Goal: Information Seeking & Learning: Learn about a topic

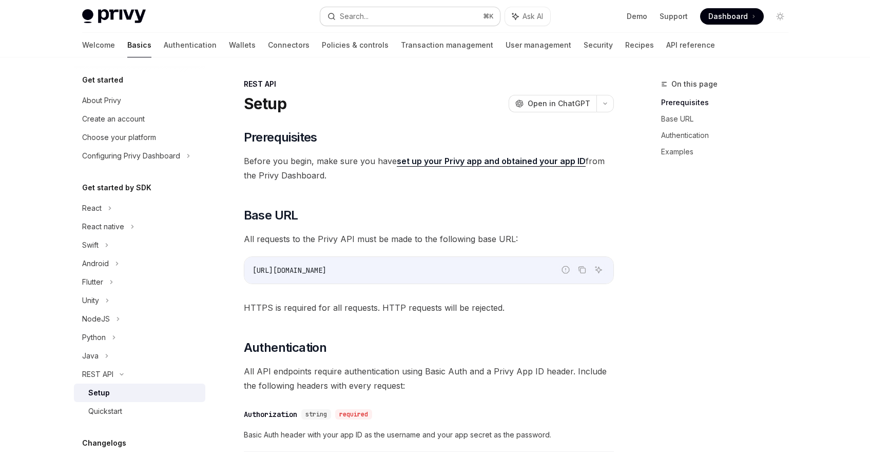
click at [383, 18] on button "Search... ⌘ K" at bounding box center [410, 16] width 180 height 18
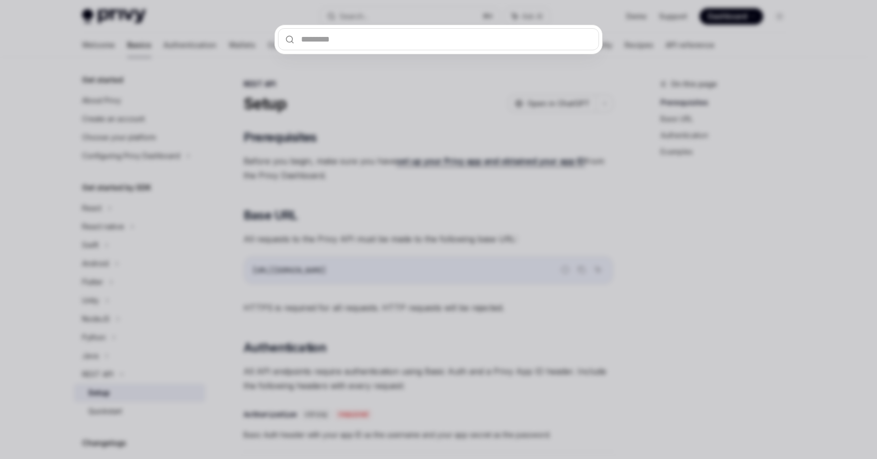
type input "**********"
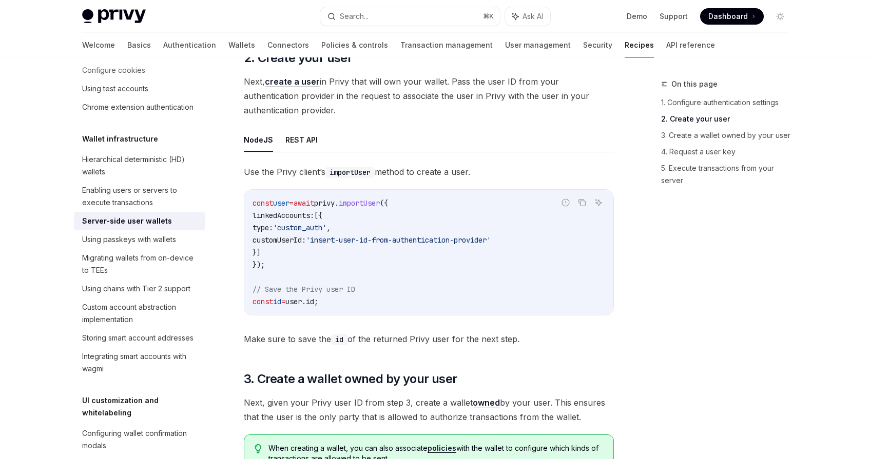
scroll to position [917, 0]
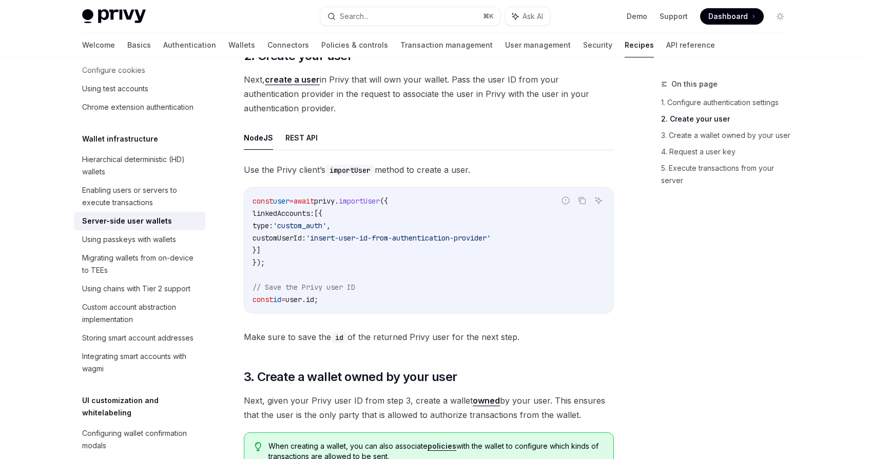
type textarea "*"
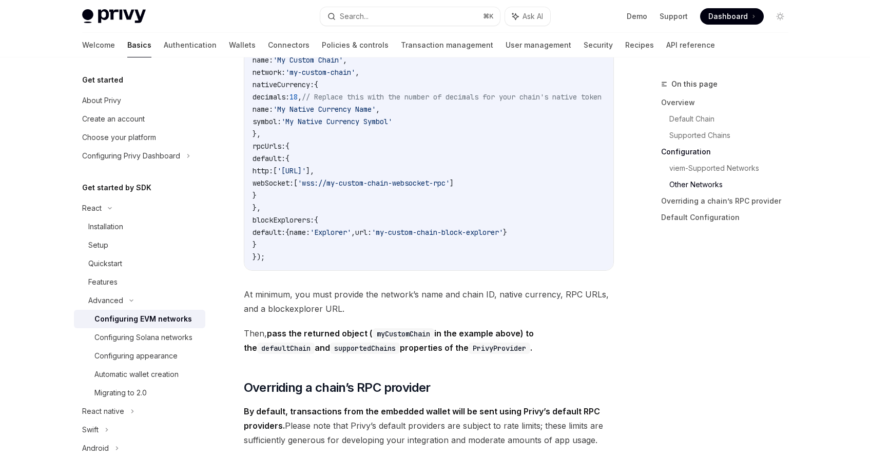
scroll to position [68, 0]
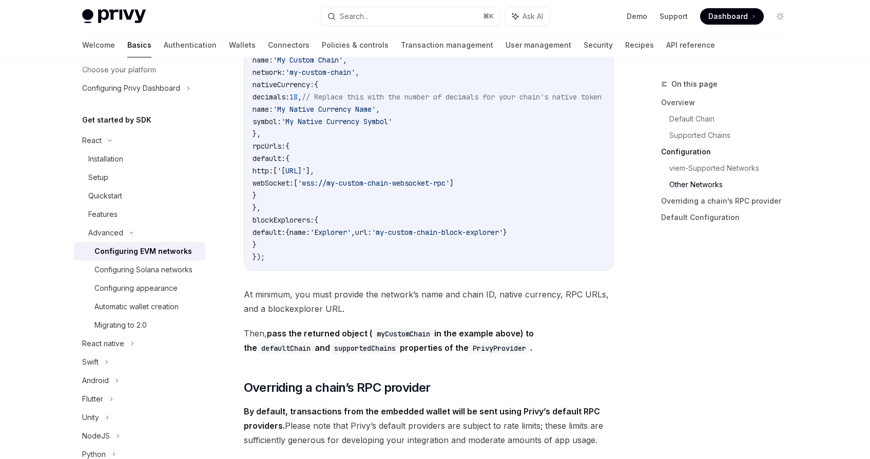
type textarea "*"
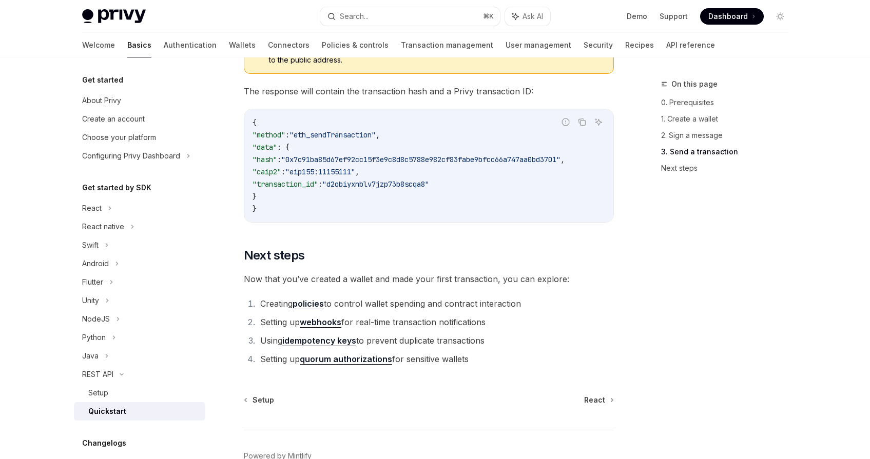
scroll to position [1311, 0]
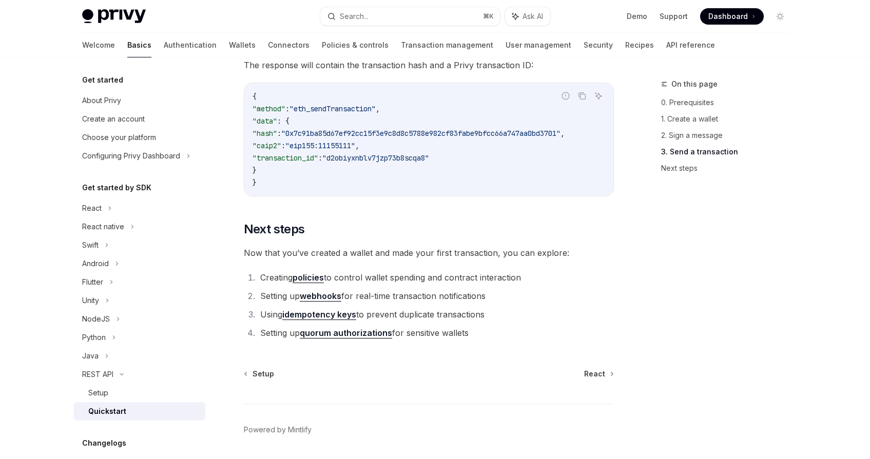
type textarea "*"
